Goal: Task Accomplishment & Management: Manage account settings

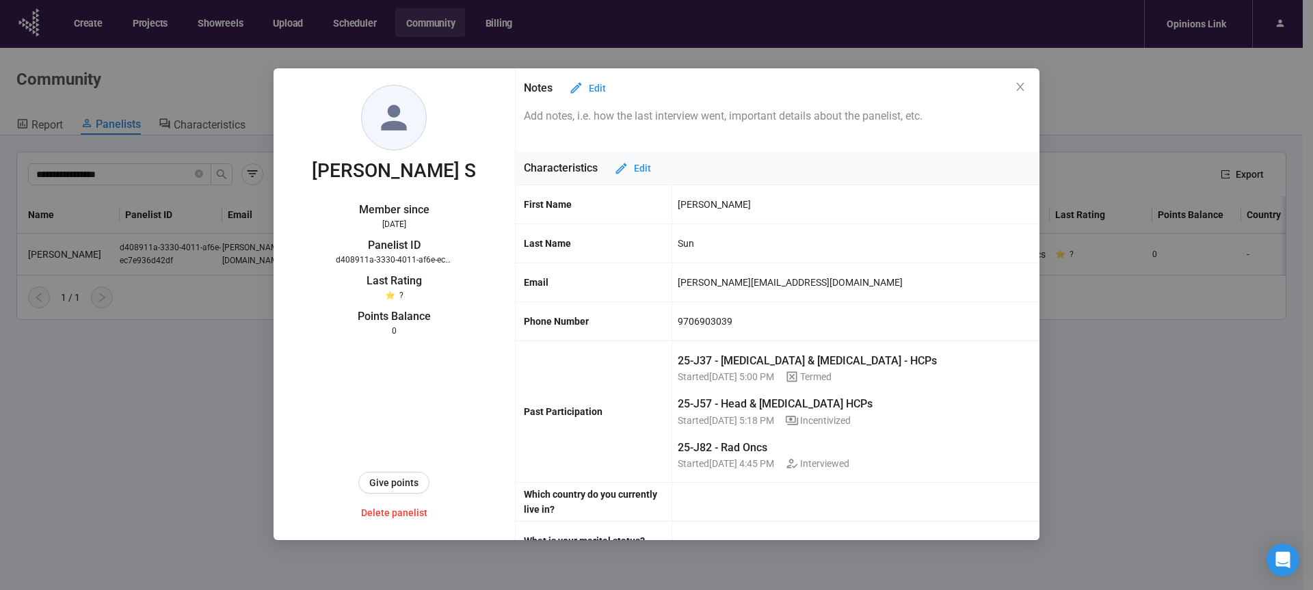
click at [1023, 88] on icon "close" at bounding box center [1020, 86] width 11 height 11
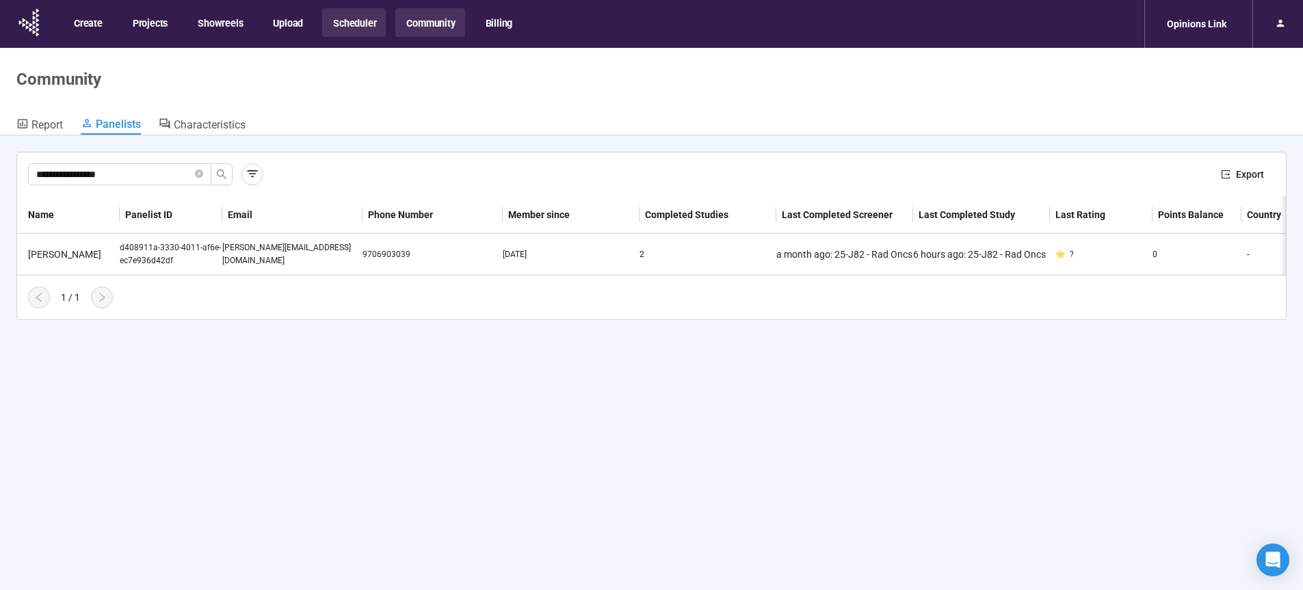
click at [346, 23] on button "Scheduler" at bounding box center [354, 22] width 64 height 29
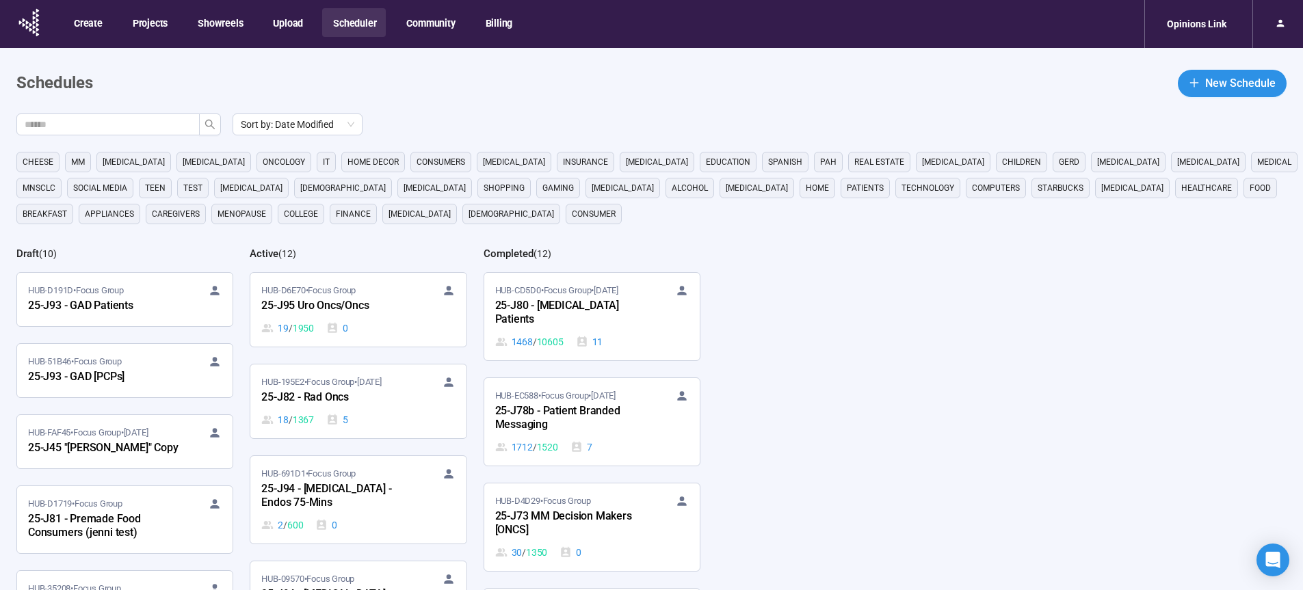
click at [330, 315] on div "25-J95 Uro Oncs/Oncs" at bounding box center [336, 307] width 150 height 18
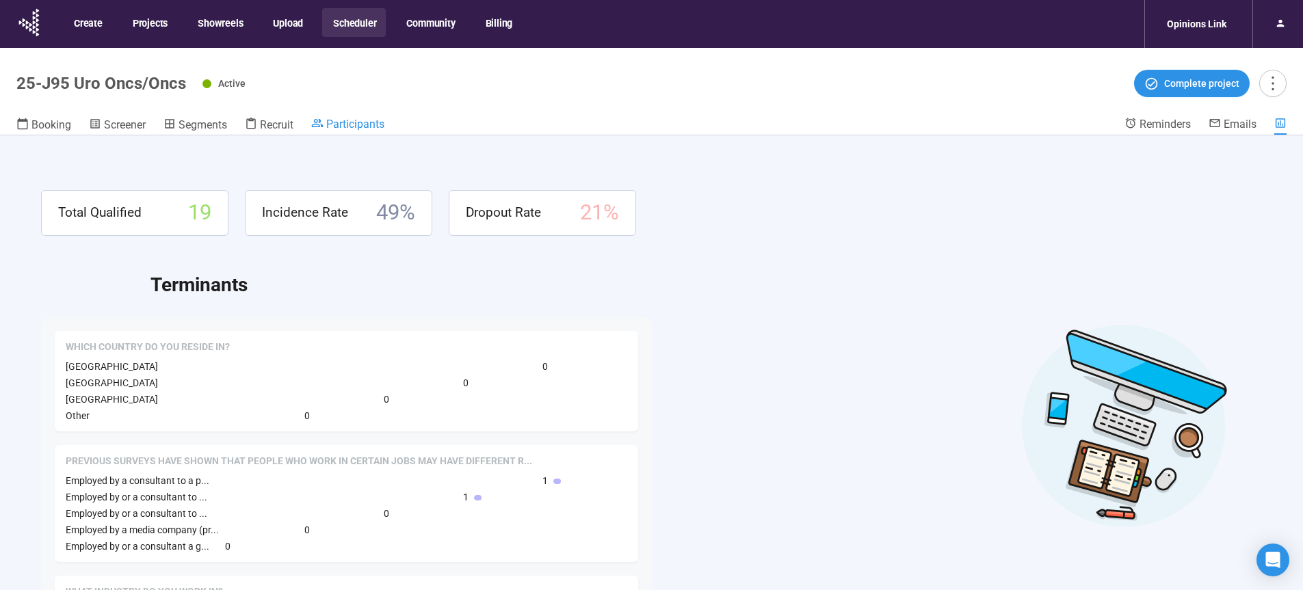
click at [362, 122] on span "Participants" at bounding box center [355, 124] width 58 height 13
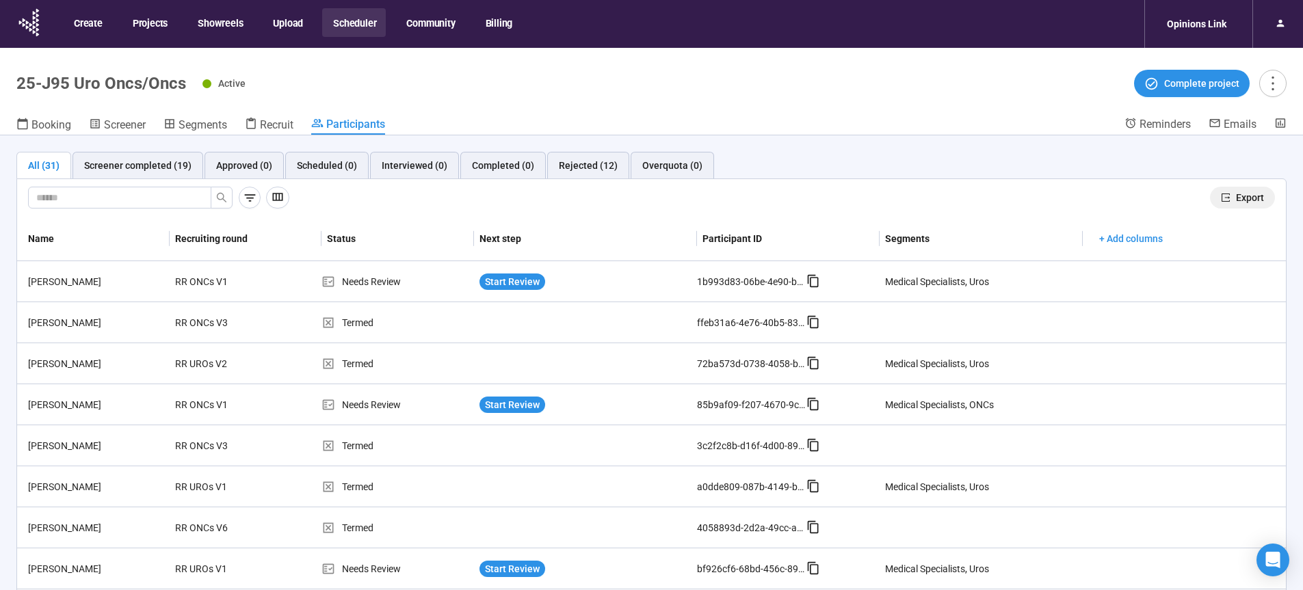
click at [1236, 198] on span "Export" at bounding box center [1250, 197] width 28 height 15
click at [865, 85] on div "Active Complete project" at bounding box center [744, 83] width 1084 height 27
